Goal: Task Accomplishment & Management: Manage account settings

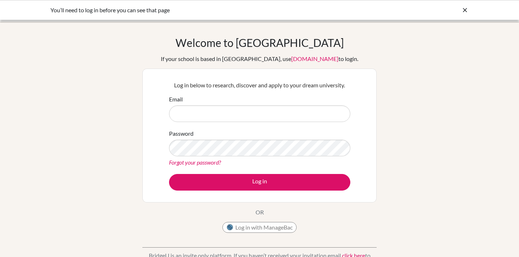
click at [196, 115] on input "Email" at bounding box center [259, 113] width 181 height 17
type input "[EMAIL_ADDRESS][PERSON_NAME][DOMAIN_NAME]"
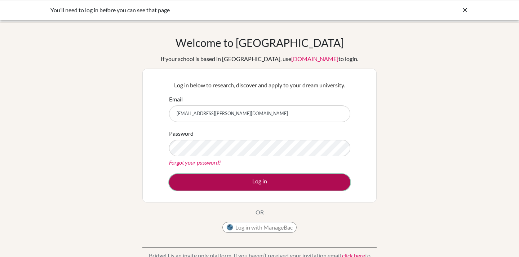
click at [278, 182] on button "Log in" at bounding box center [259, 182] width 181 height 17
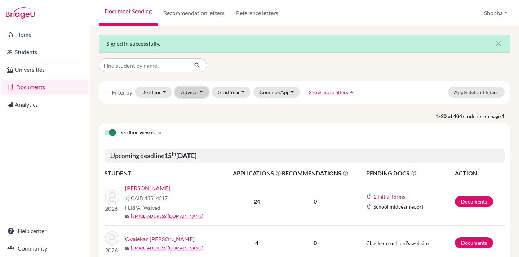
click at [202, 92] on button "Advisor" at bounding box center [192, 91] width 34 height 11
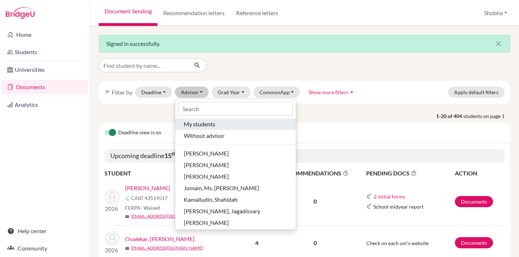
click at [206, 122] on span "My students" at bounding box center [199, 124] width 31 height 9
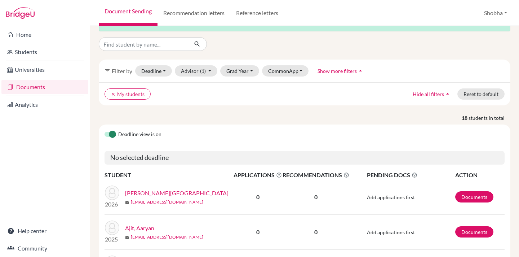
scroll to position [22, 0]
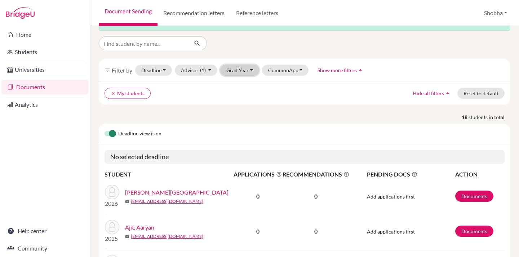
click at [251, 70] on button "Grad Year" at bounding box center [239, 70] width 39 height 11
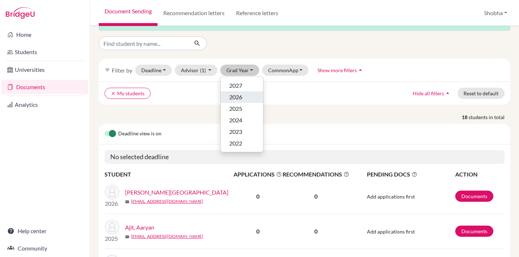
click at [242, 98] on span "2026" at bounding box center [235, 97] width 13 height 9
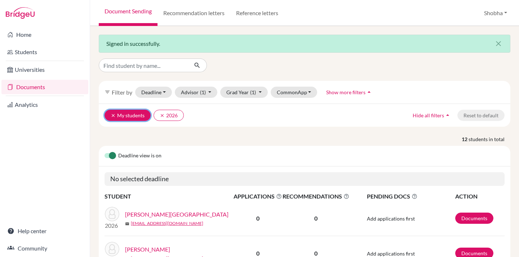
click at [111, 115] on icon "clear" at bounding box center [113, 115] width 5 height 5
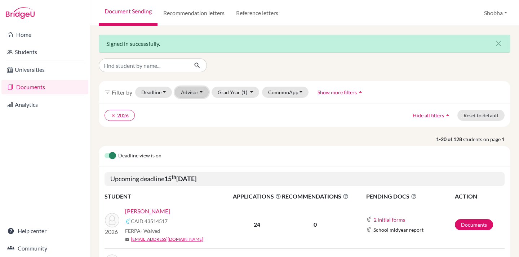
click at [202, 90] on button "Advisor" at bounding box center [192, 91] width 34 height 11
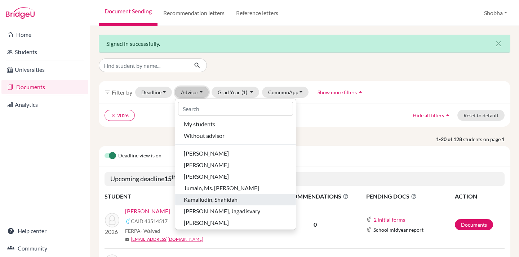
scroll to position [48, 0]
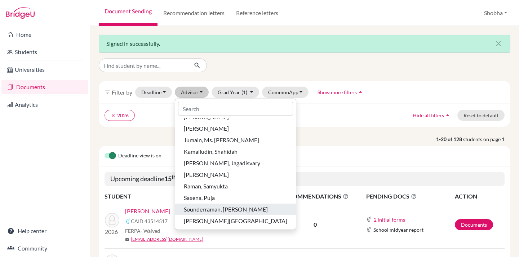
click at [234, 208] on span "Sounderraman, Roopa" at bounding box center [226, 209] width 84 height 9
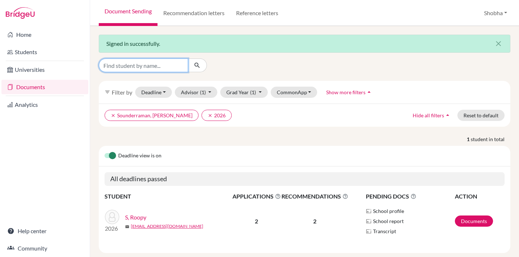
click at [140, 66] on input "Find student by name..." at bounding box center [143, 65] width 89 height 14
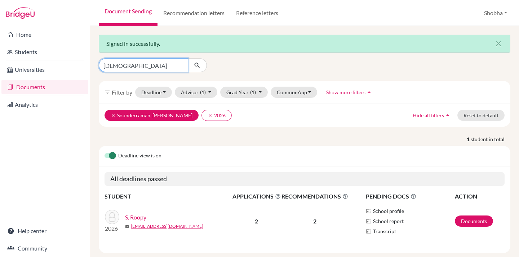
type input "Jui"
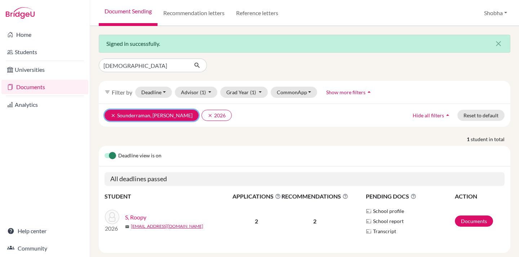
click at [112, 116] on icon "clear" at bounding box center [113, 115] width 5 height 5
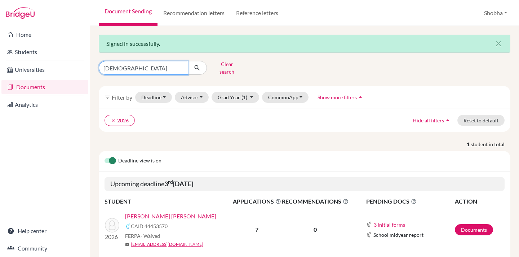
click at [129, 64] on input "Jui" at bounding box center [143, 68] width 89 height 14
click at [178, 212] on link "Surwase, Jui Rameshwar" at bounding box center [170, 216] width 91 height 9
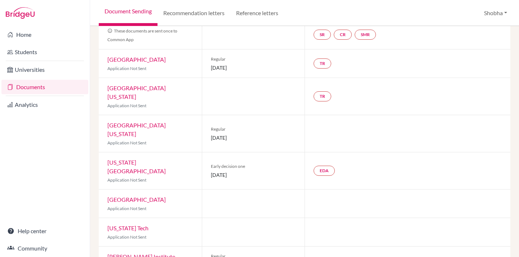
scroll to position [69, 0]
click at [166, 158] on link "Rhode Island School of Design" at bounding box center [136, 165] width 58 height 15
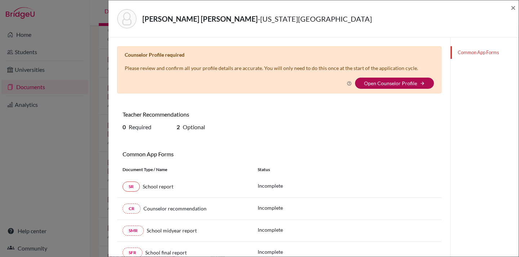
click at [388, 85] on link "Open Counselor Profile" at bounding box center [390, 83] width 53 height 6
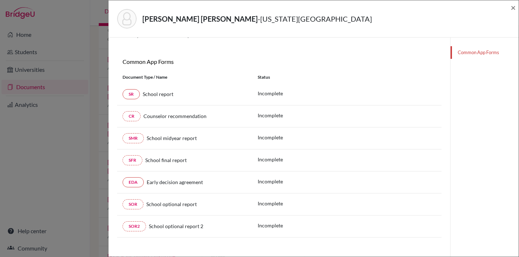
scroll to position [99, 0]
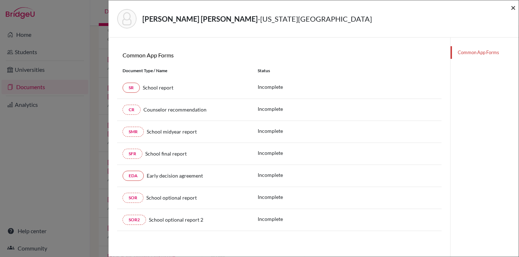
click at [512, 8] on span "×" at bounding box center [513, 7] width 5 height 10
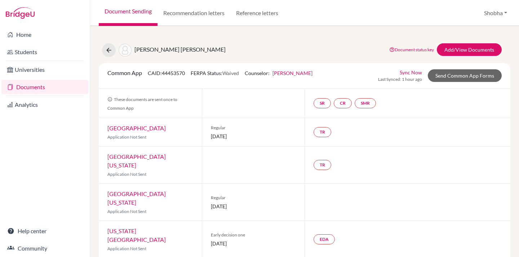
click at [160, 227] on link "Rhode Island School of Design" at bounding box center [136, 234] width 58 height 15
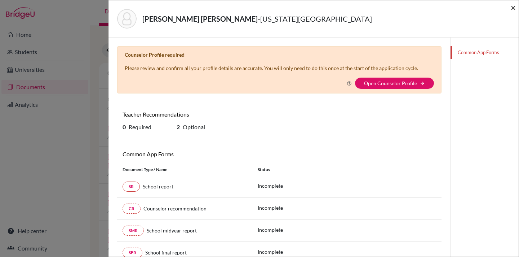
click at [514, 7] on span "×" at bounding box center [513, 7] width 5 height 10
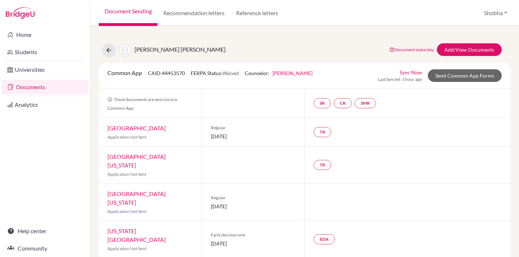
click at [33, 89] on link "Documents" at bounding box center [44, 87] width 87 height 14
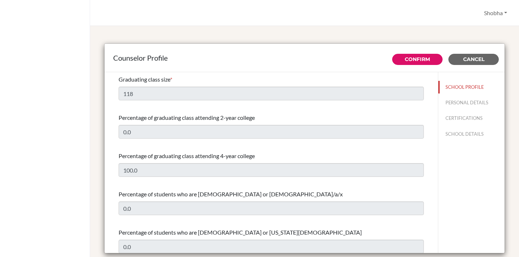
select select "0"
select select "309298"
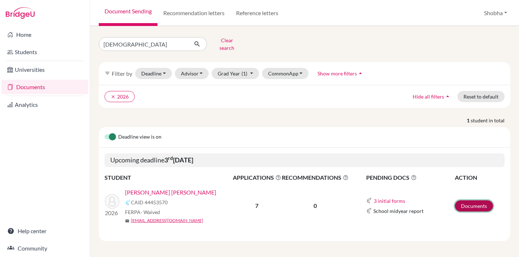
click at [481, 202] on link "Documents" at bounding box center [474, 205] width 38 height 11
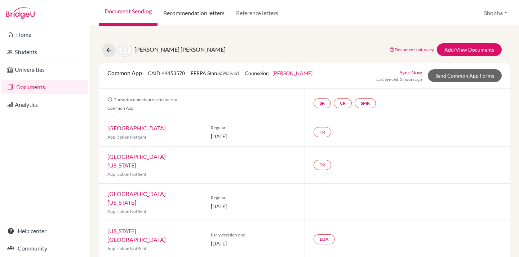
click at [213, 14] on link "Recommendation letters" at bounding box center [193, 13] width 73 height 26
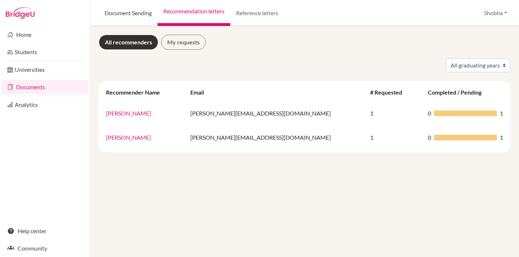
click at [119, 13] on link "Document Sending" at bounding box center [128, 13] width 59 height 26
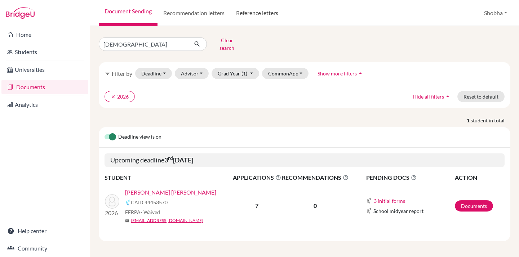
click at [266, 12] on link "Reference letters" at bounding box center [257, 13] width 54 height 26
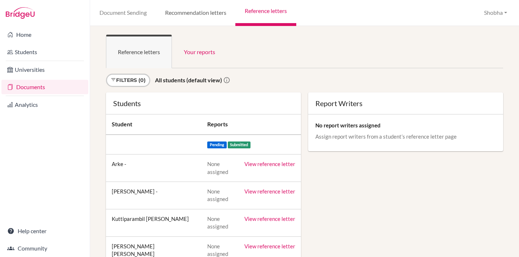
click at [201, 14] on link "Recommendation letters" at bounding box center [196, 13] width 80 height 26
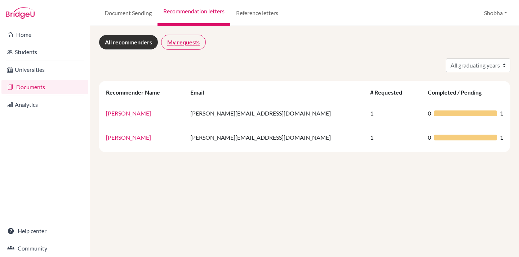
click at [192, 45] on link "My requests" at bounding box center [183, 42] width 45 height 15
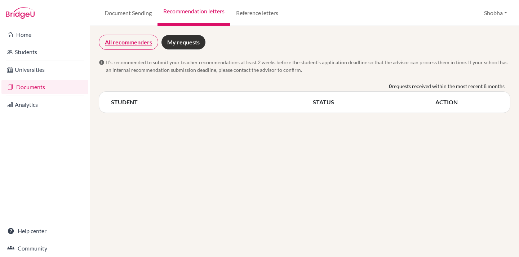
click at [141, 41] on link "All recommenders" at bounding box center [128, 42] width 59 height 15
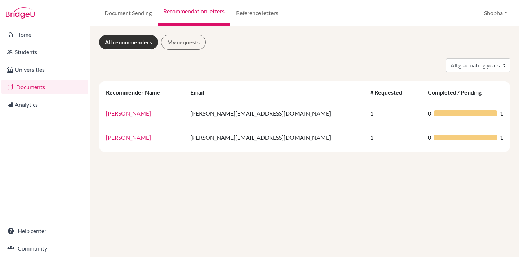
click at [40, 85] on link "Documents" at bounding box center [44, 87] width 87 height 14
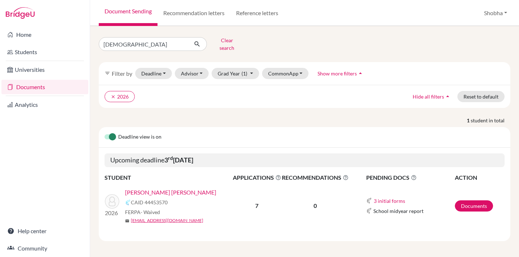
click at [39, 86] on link "Documents" at bounding box center [44, 87] width 87 height 14
click at [196, 15] on link "Recommendation letters" at bounding box center [193, 13] width 73 height 26
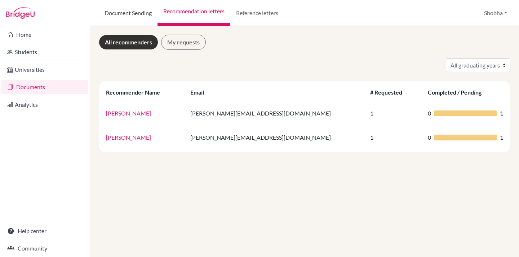
click at [147, 14] on link "Document Sending" at bounding box center [128, 13] width 59 height 26
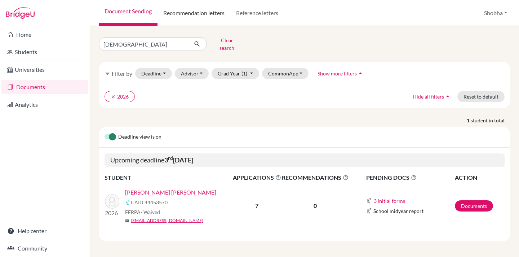
click at [219, 15] on link "Recommendation letters" at bounding box center [193, 13] width 73 height 26
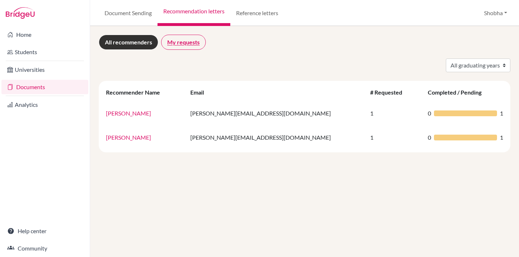
click at [187, 45] on link "My requests" at bounding box center [183, 42] width 45 height 15
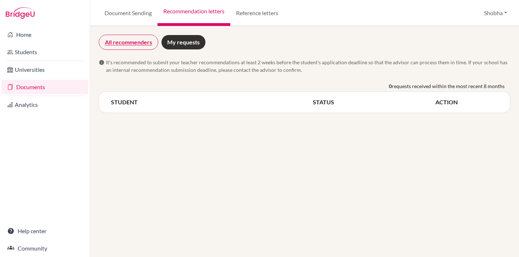
click at [124, 41] on link "All recommenders" at bounding box center [128, 42] width 59 height 15
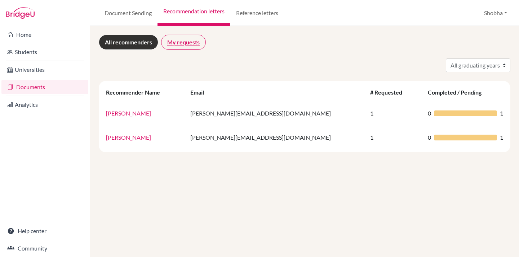
click at [181, 41] on link "My requests" at bounding box center [183, 42] width 45 height 15
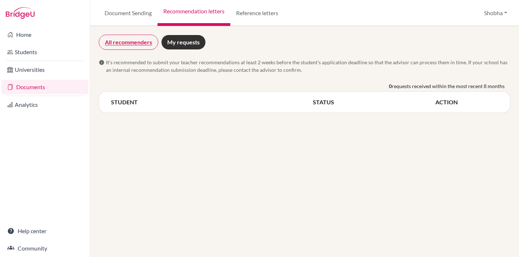
click at [141, 39] on link "All recommenders" at bounding box center [128, 42] width 59 height 15
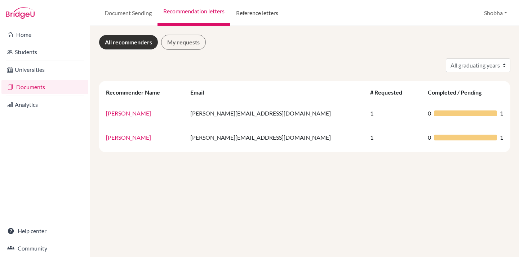
click at [266, 13] on link "Reference letters" at bounding box center [257, 13] width 54 height 26
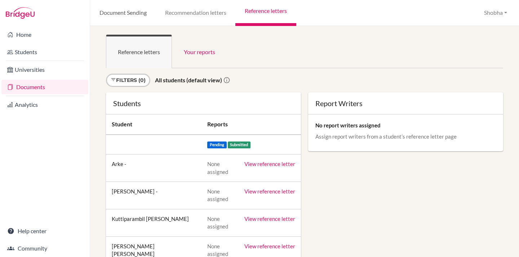
click at [121, 14] on link "Document Sending" at bounding box center [123, 13] width 66 height 26
